Goal: Navigation & Orientation: Understand site structure

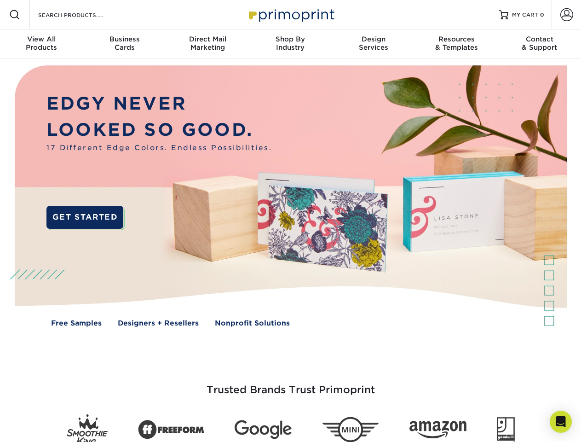
click at [290, 221] on img at bounding box center [290, 203] width 575 height 288
click at [15, 15] on span at bounding box center [14, 14] width 11 height 11
click at [567, 15] on span at bounding box center [567, 14] width 13 height 13
click at [41, 44] on div "View All Products" at bounding box center [41, 43] width 83 height 17
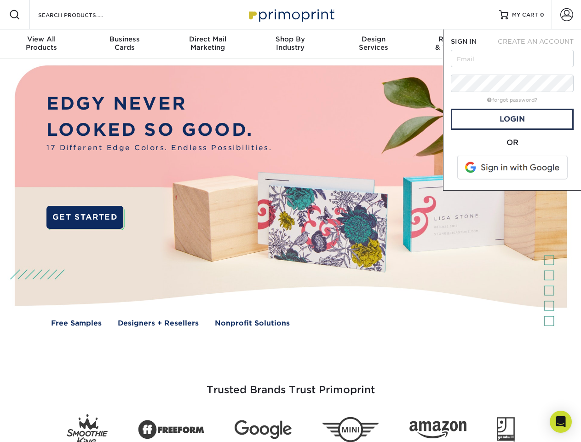
click at [124, 44] on div "Business Cards" at bounding box center [124, 43] width 83 height 17
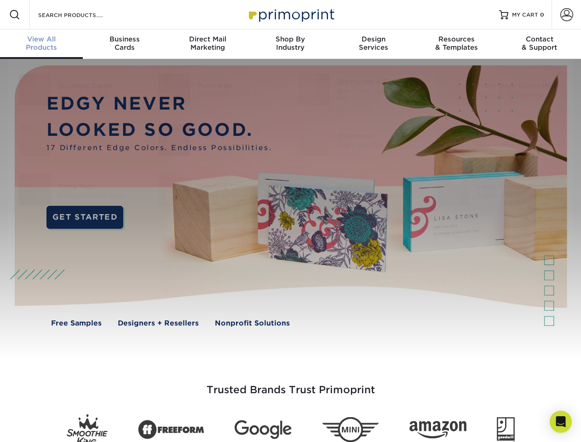
click at [208, 44] on div "Direct Mail Marketing" at bounding box center [207, 43] width 83 height 17
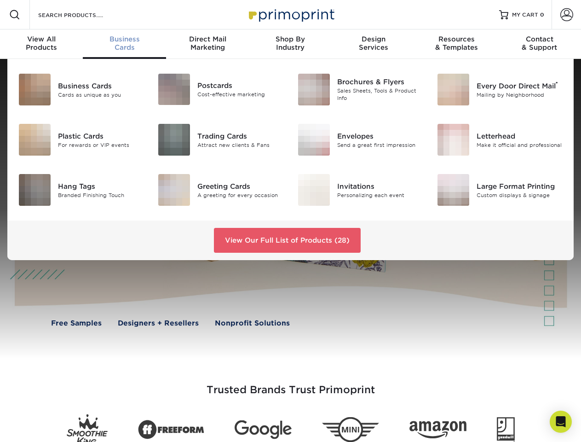
click at [290, 44] on div "Shop By Industry" at bounding box center [290, 43] width 83 height 17
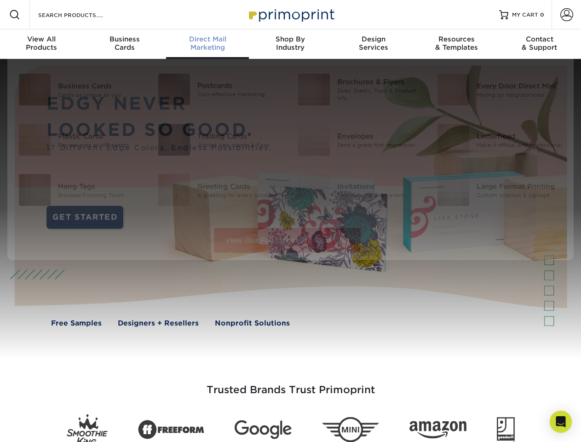
click at [374, 44] on div "Design Services" at bounding box center [373, 43] width 83 height 17
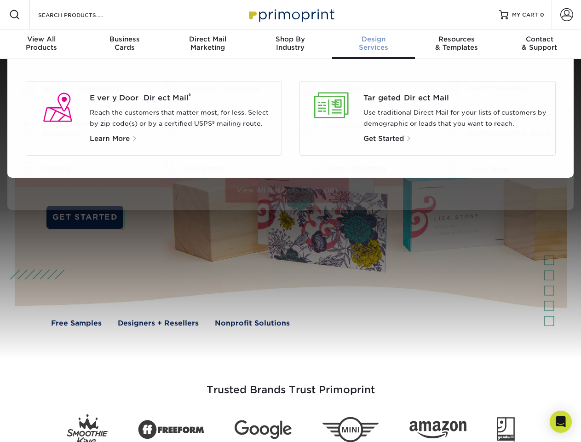
click at [457, 44] on div "Resources & Templates" at bounding box center [456, 43] width 83 height 17
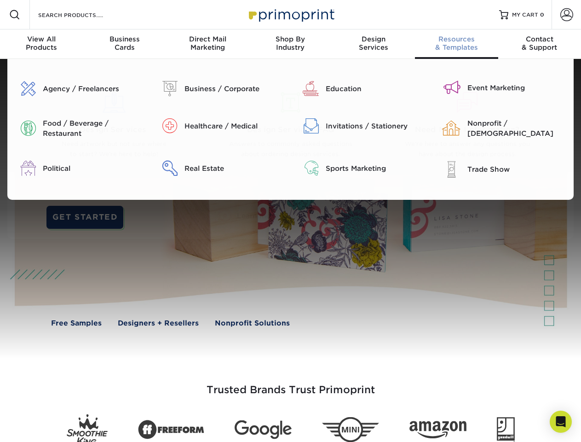
click at [540, 44] on div "Contact & Support" at bounding box center [539, 43] width 83 height 17
